Goal: Navigation & Orientation: Find specific page/section

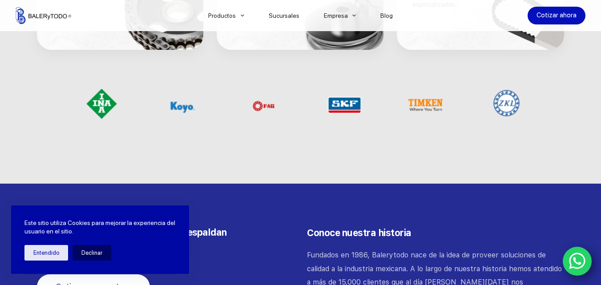
scroll to position [845, 0]
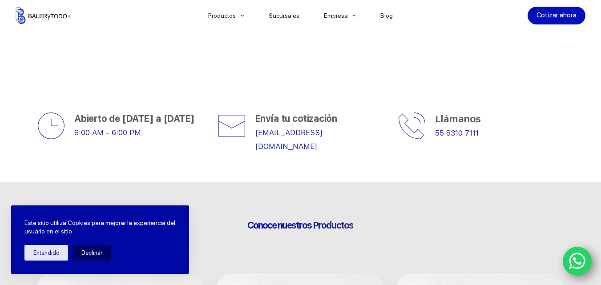
scroll to position [311, 0]
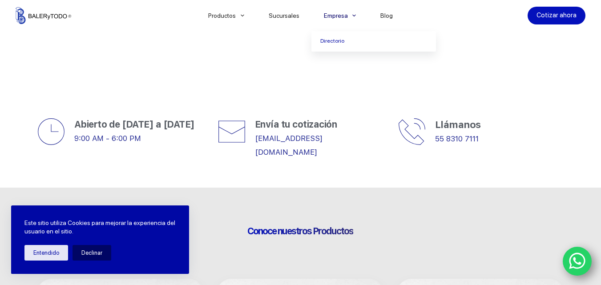
click at [354, 15] on icon "Menu Principal" at bounding box center [354, 16] width 4 height 4
